Goal: Task Accomplishment & Management: Use online tool/utility

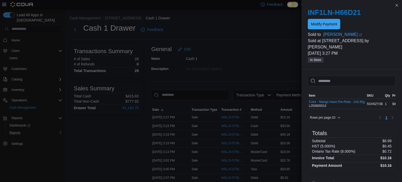
scroll to position [5, 0]
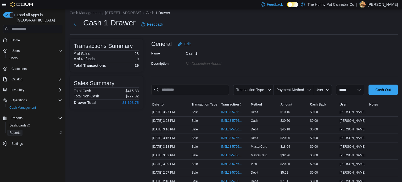
click at [17, 131] on span "Reports" at bounding box center [14, 133] width 11 height 4
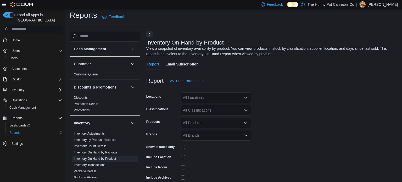
scroll to position [18, 0]
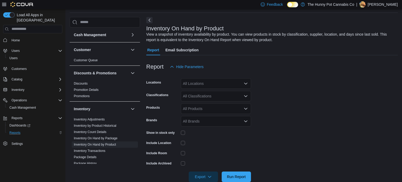
click at [202, 86] on div "All Locations" at bounding box center [216, 83] width 70 height 10
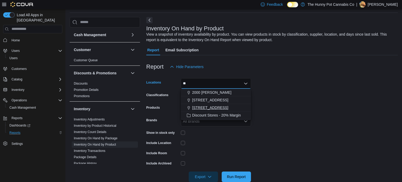
type input "**"
click at [210, 109] on span "[STREET_ADDRESS]" at bounding box center [210, 107] width 36 height 5
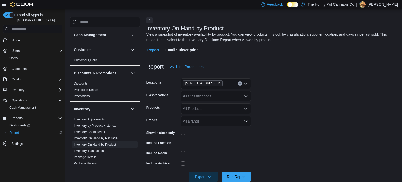
click at [266, 140] on form "Locations [STREET_ADDRESS] Classifications All Classifications Products All Pro…" at bounding box center [271, 127] width 251 height 110
click at [232, 176] on span "Run Report" at bounding box center [236, 176] width 19 height 5
click at [200, 176] on span "Export" at bounding box center [203, 176] width 23 height 10
click at [206, 144] on span "Export to Excel" at bounding box center [204, 144] width 24 height 4
